Goal: Check status: Check status

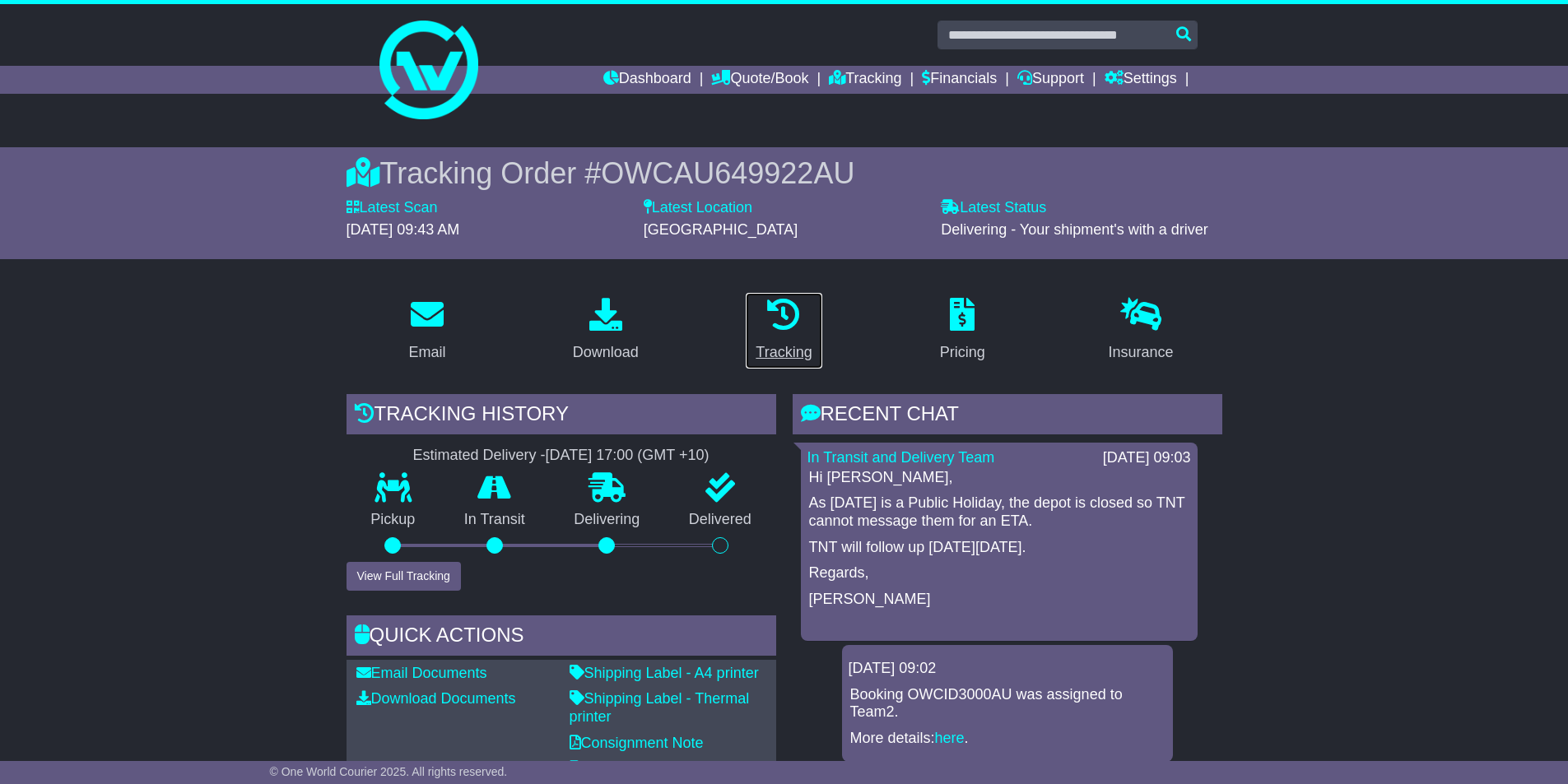
click at [769, 355] on div "Tracking" at bounding box center [783, 352] width 56 height 22
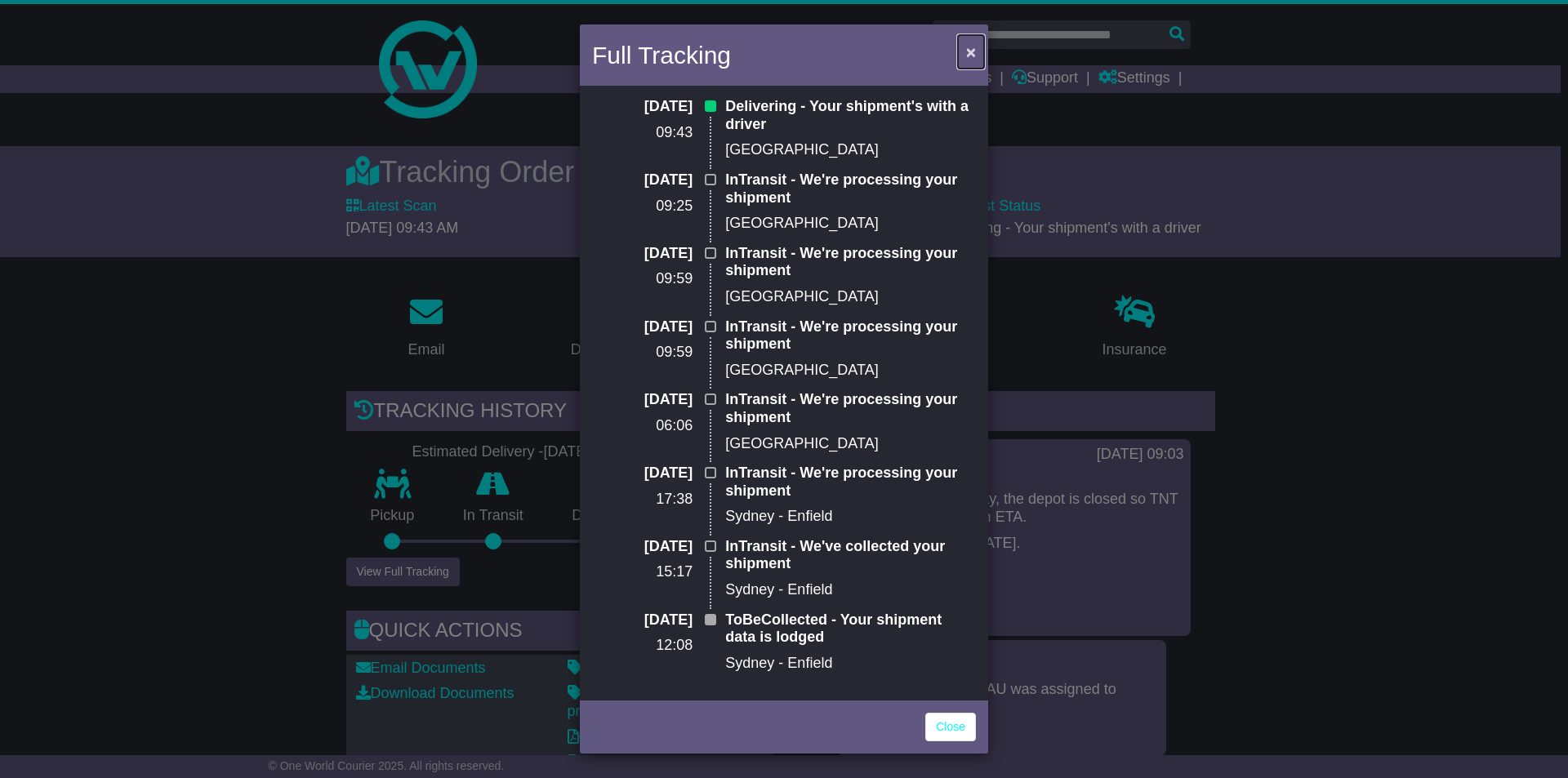
click at [973, 42] on button "×" at bounding box center [971, 52] width 26 height 34
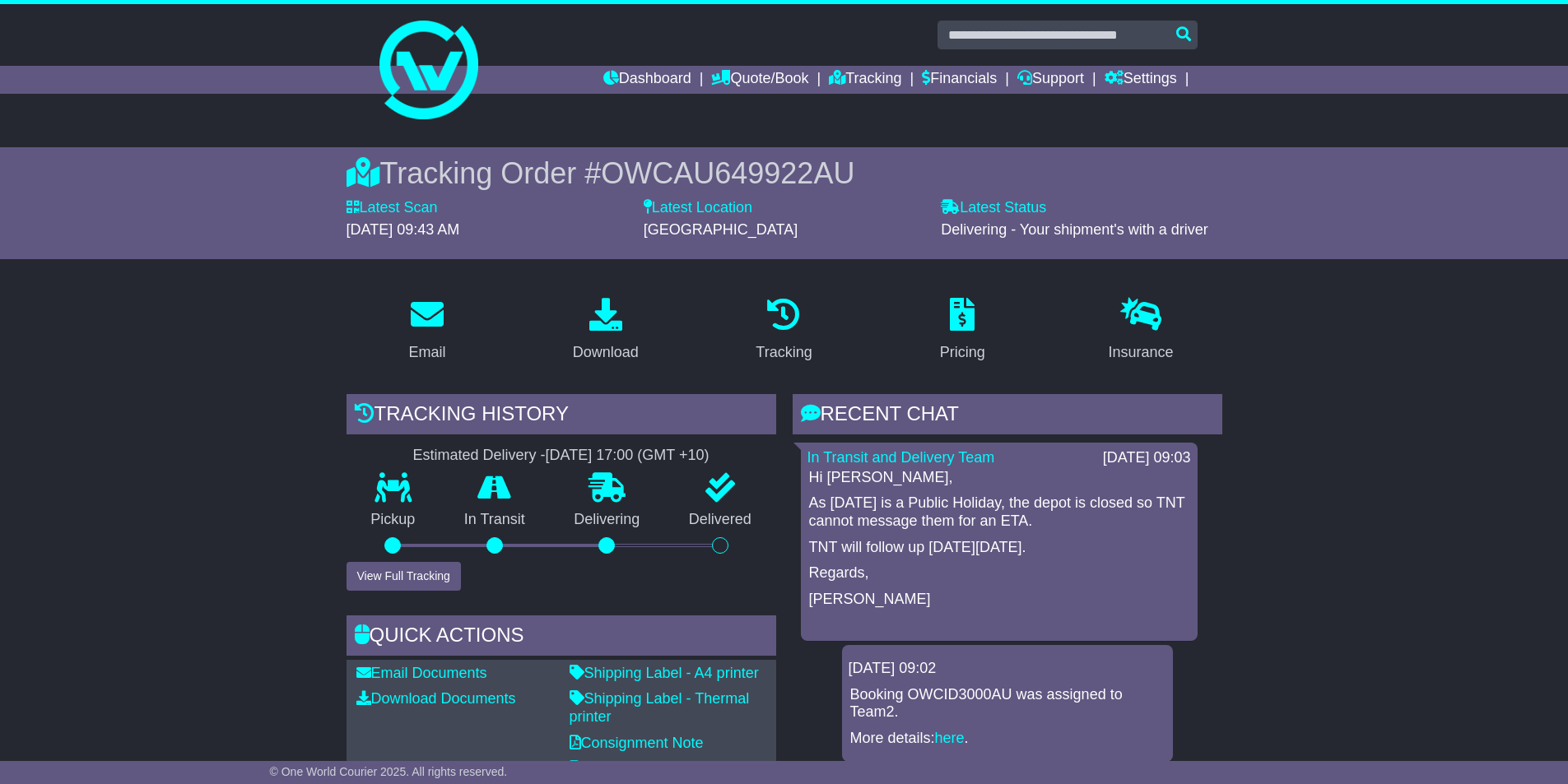
click at [891, 78] on li "Tracking" at bounding box center [875, 80] width 93 height 28
click at [871, 77] on link "Tracking" at bounding box center [865, 80] width 72 height 28
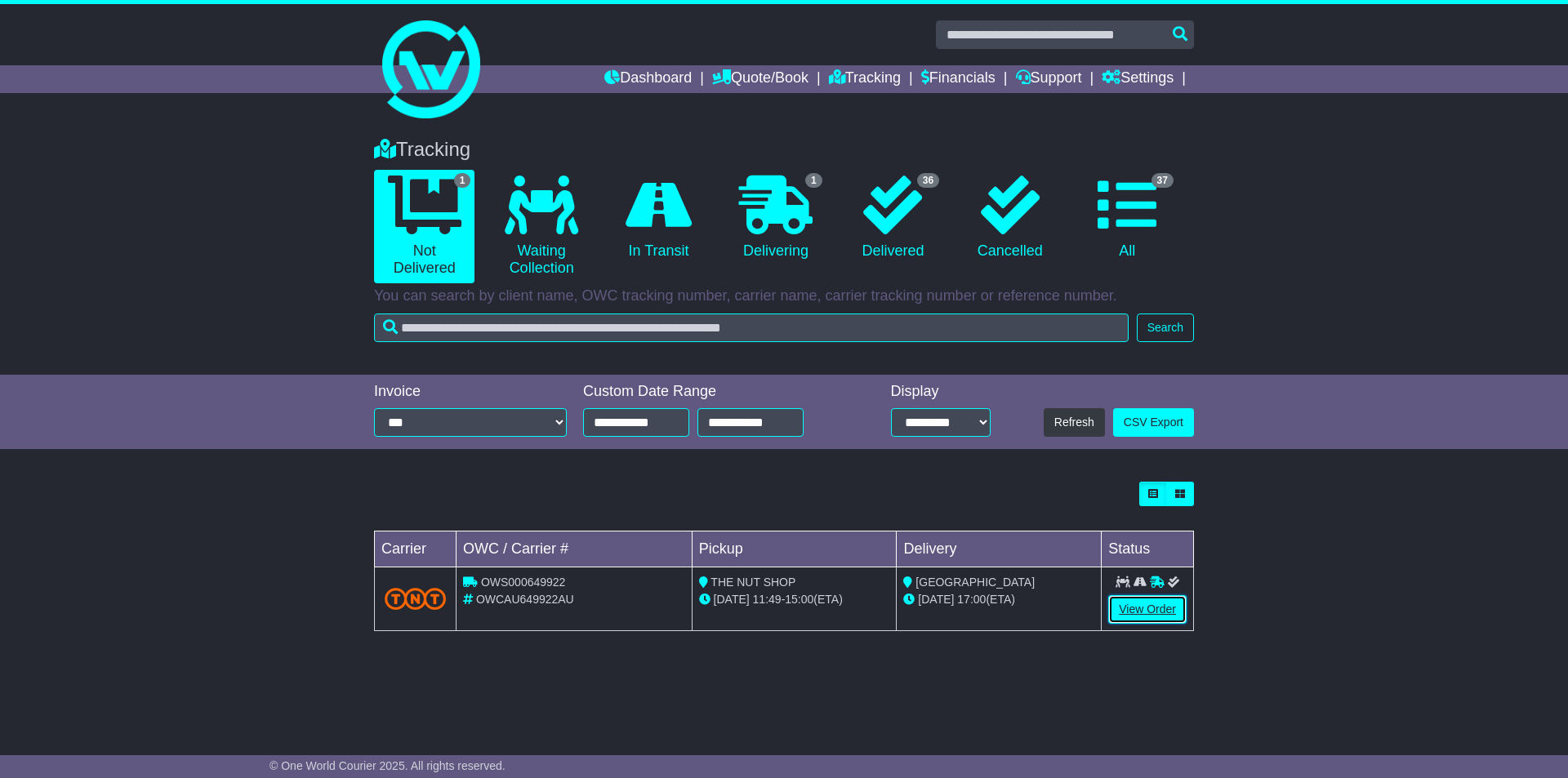
click at [1158, 607] on link "View Order" at bounding box center [1147, 609] width 78 height 29
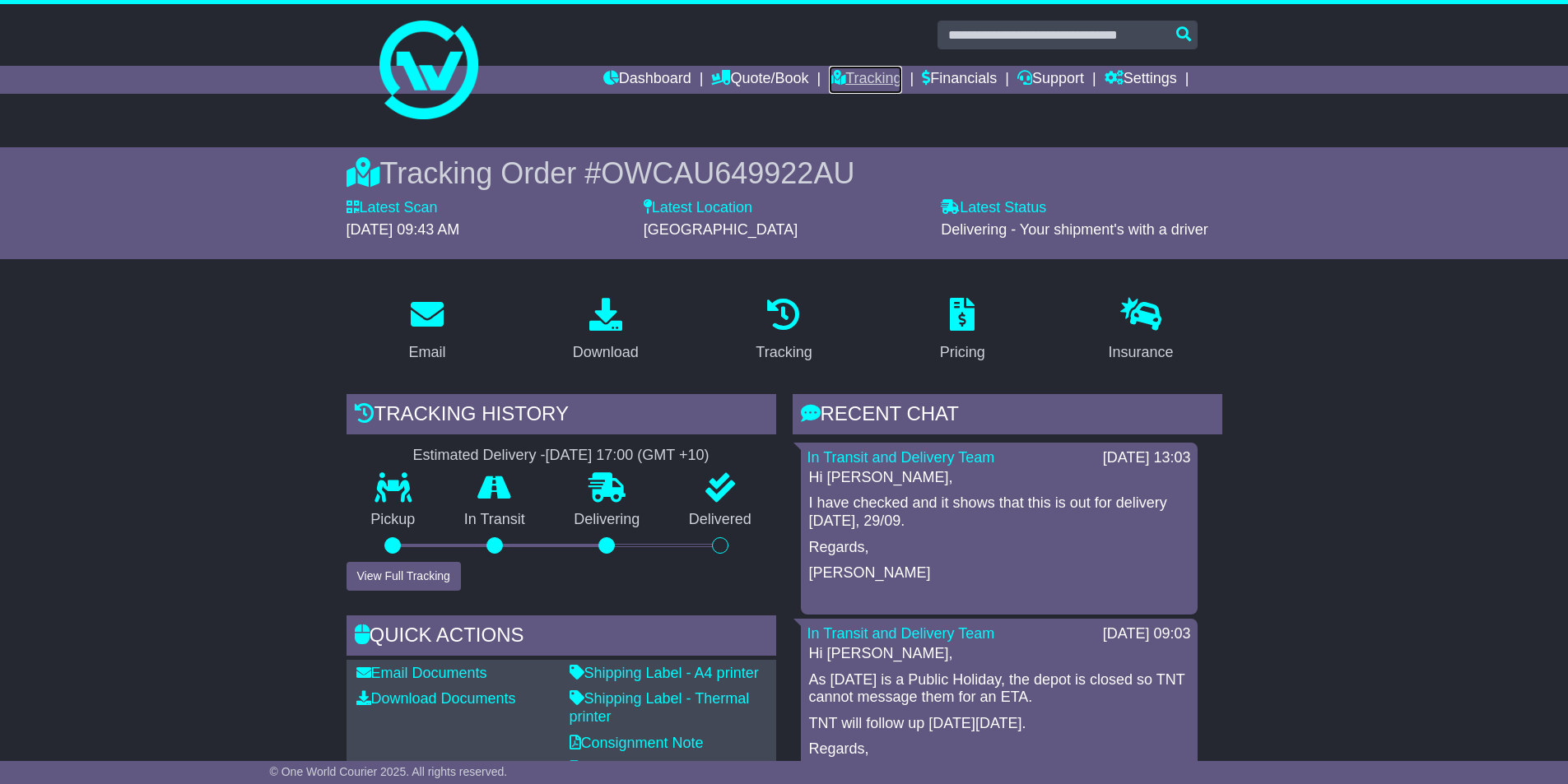
click at [872, 74] on link "Tracking" at bounding box center [865, 80] width 72 height 28
